Goal: Find specific page/section: Find specific page/section

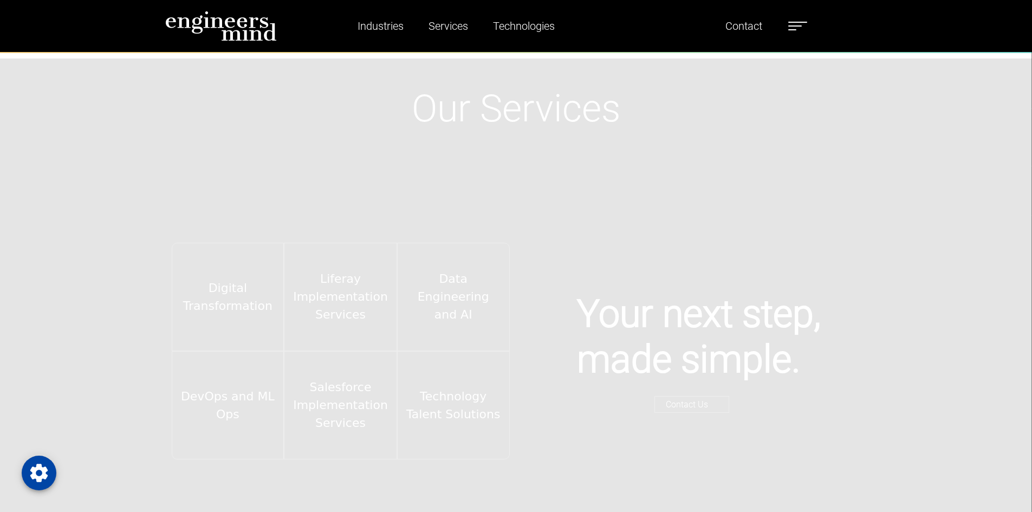
scroll to position [2112, 0]
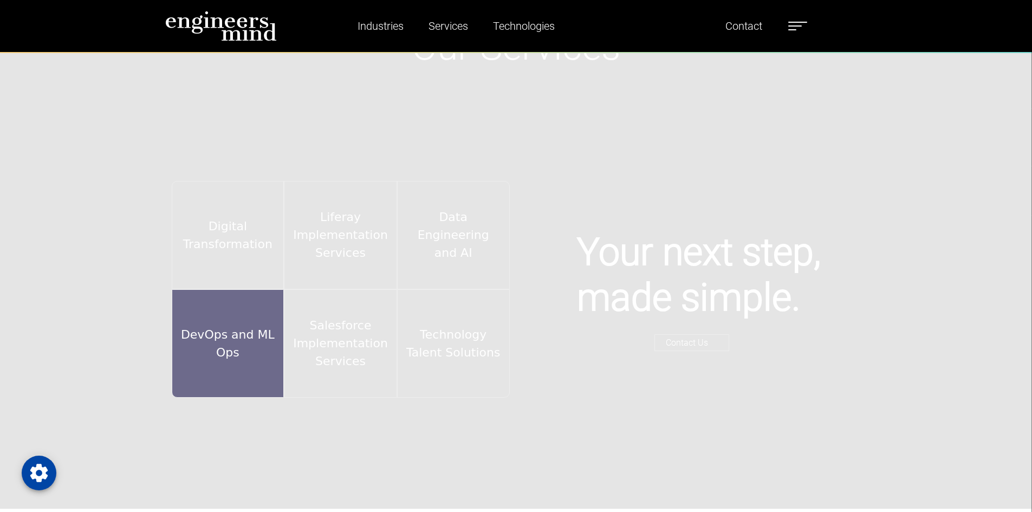
click at [245, 329] on div "DevOps and ML Ops" at bounding box center [228, 343] width 113 height 108
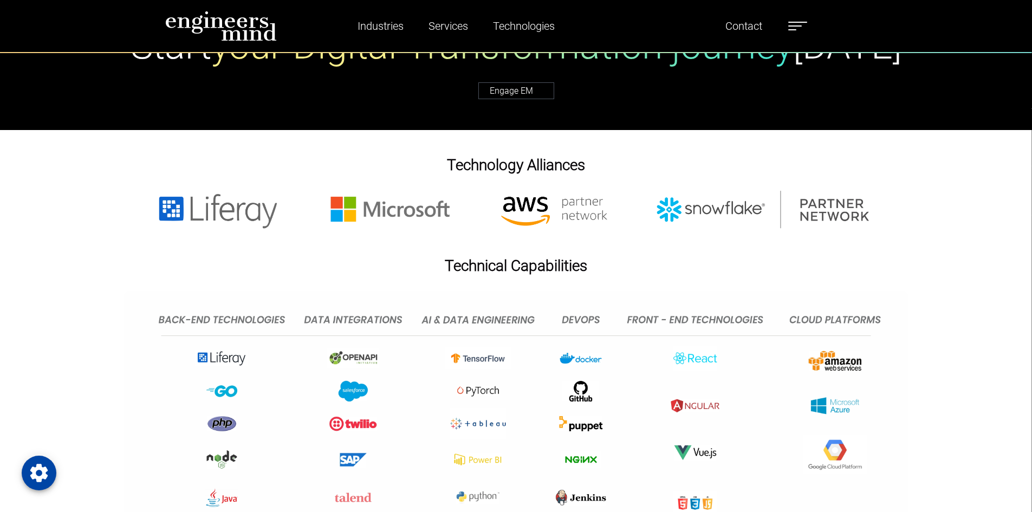
scroll to position [4387, 0]
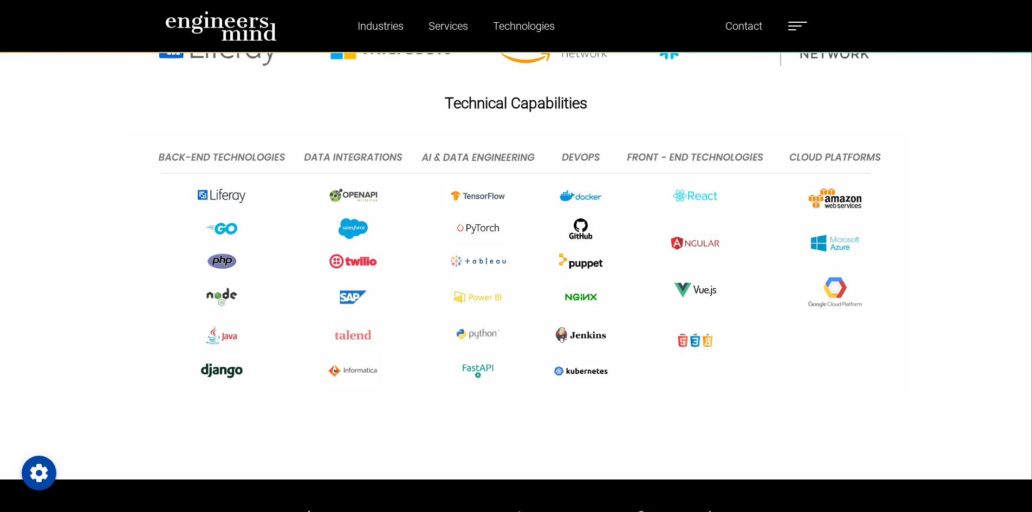
click at [802, 25] on label at bounding box center [797, 26] width 19 height 14
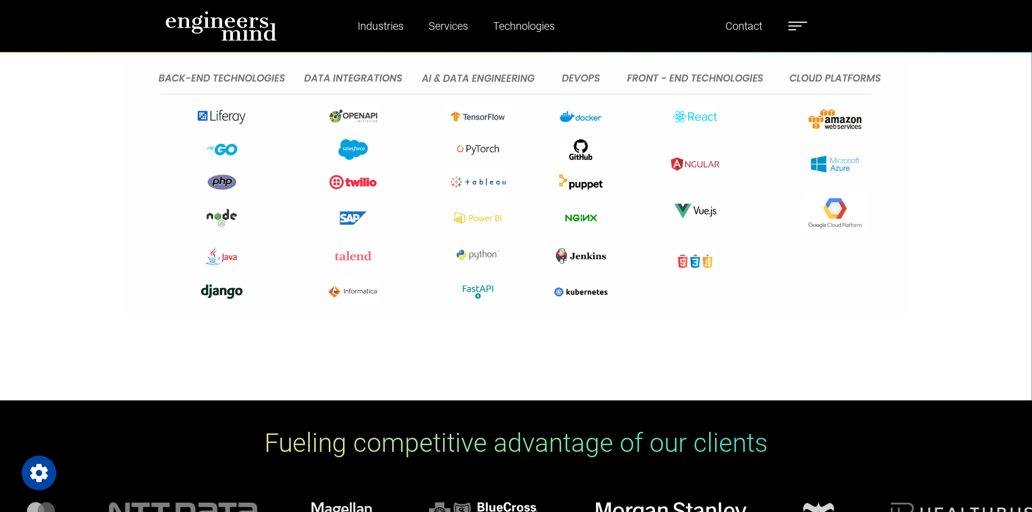
scroll to position [4712, 0]
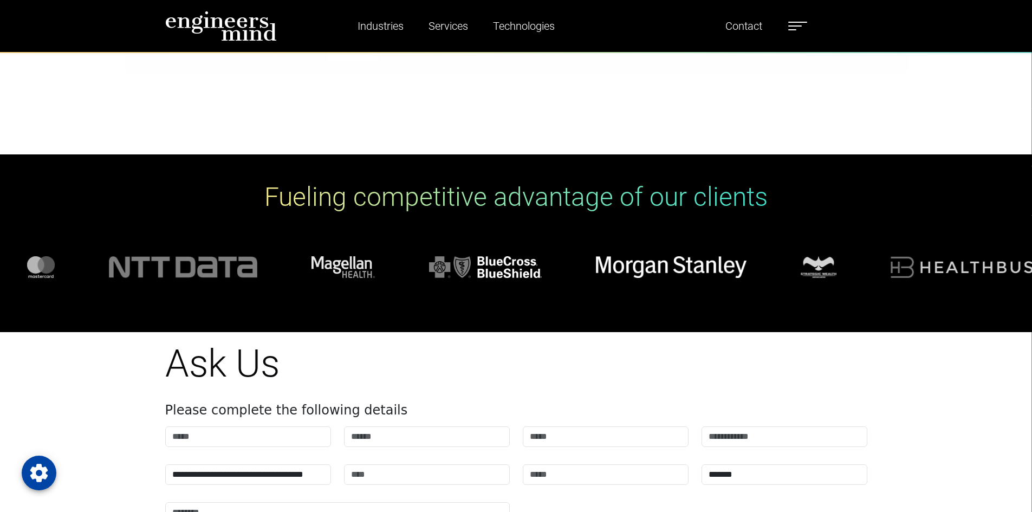
click at [791, 24] on label at bounding box center [797, 26] width 19 height 14
click at [748, 29] on link "Contact" at bounding box center [743, 26] width 45 height 25
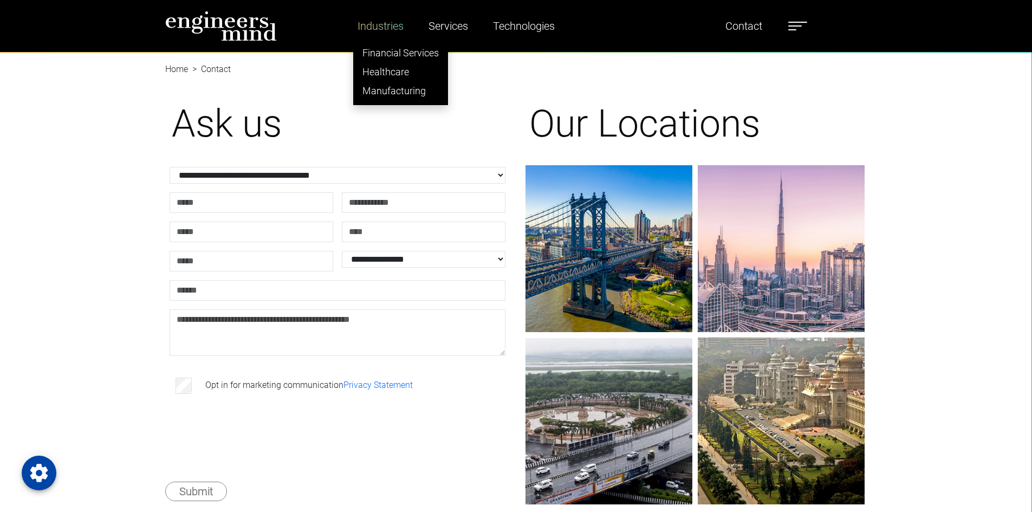
click at [376, 26] on link "Industries" at bounding box center [380, 26] width 55 height 25
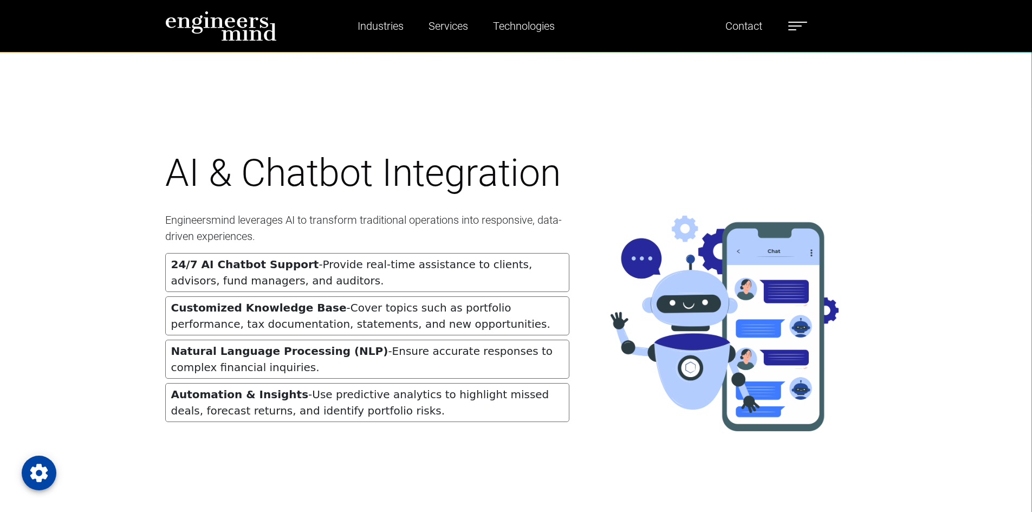
scroll to position [2650, 0]
